Goal: Navigation & Orientation: Find specific page/section

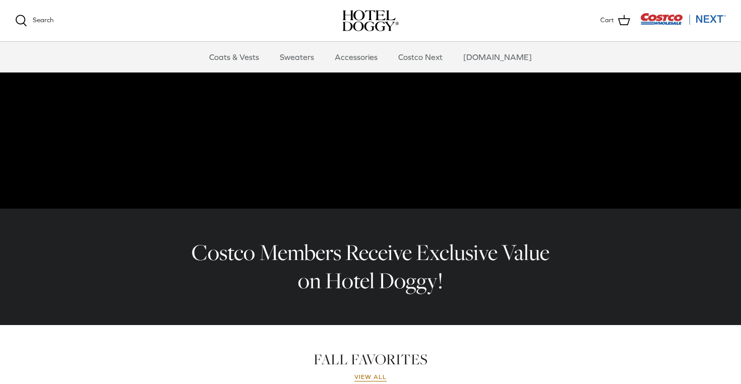
scroll to position [158, 0]
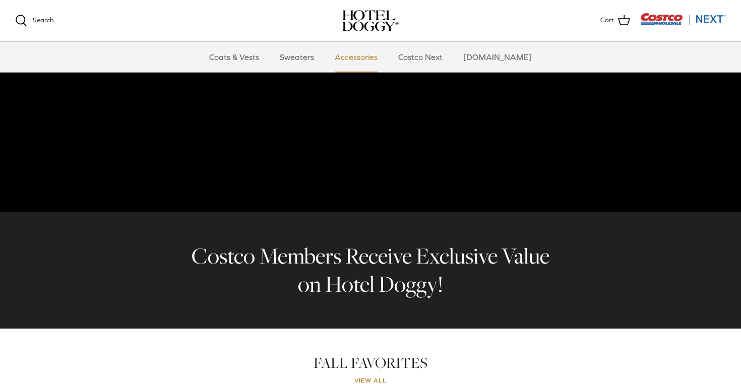
click at [373, 56] on link "Accessories" at bounding box center [356, 57] width 61 height 30
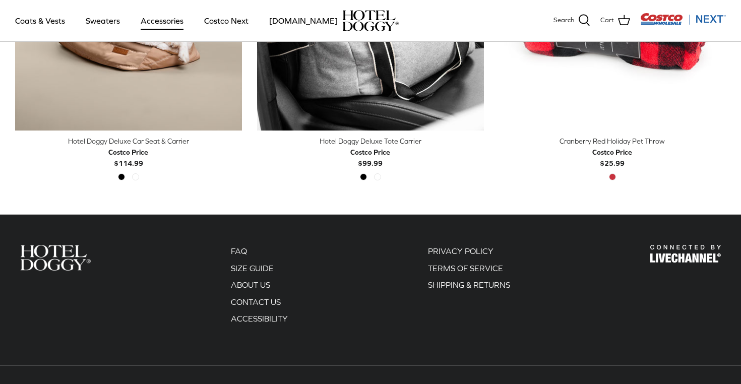
scroll to position [448, 0]
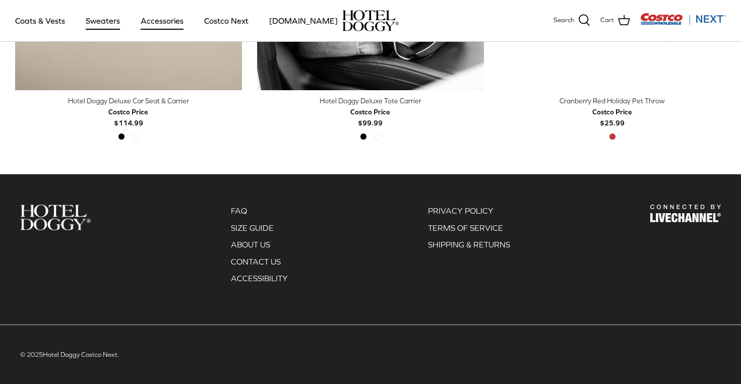
click at [100, 19] on link "Sweaters" at bounding box center [103, 21] width 52 height 34
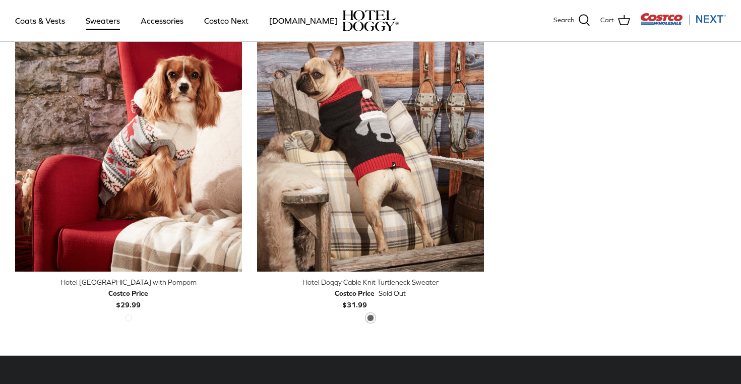
scroll to position [322, 0]
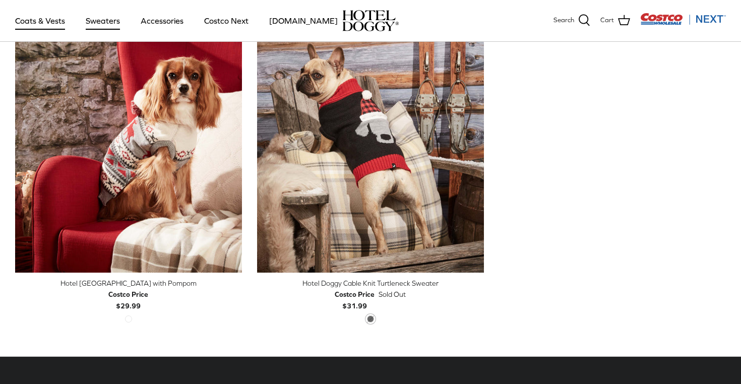
click at [42, 25] on link "Coats & Vests" at bounding box center [40, 21] width 68 height 34
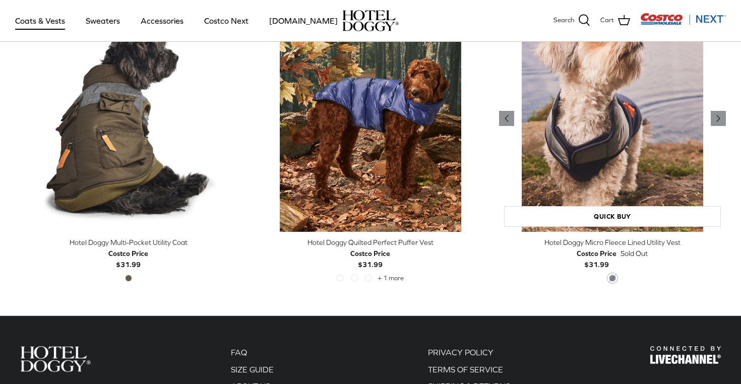
scroll to position [2280, 0]
